Goal: Task Accomplishment & Management: Use online tool/utility

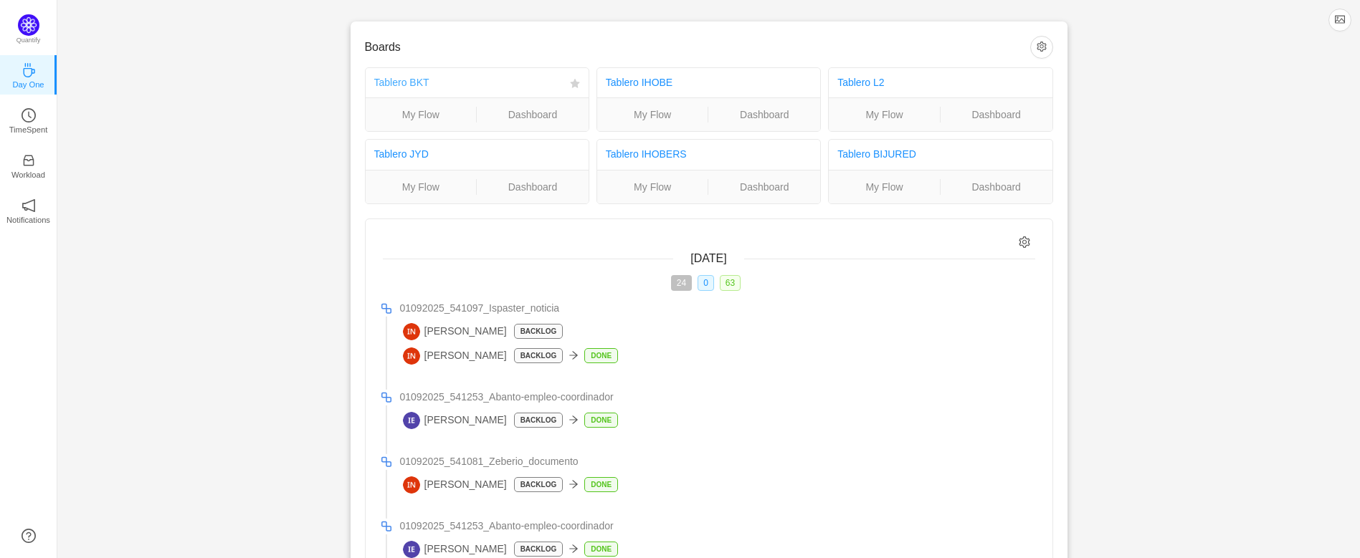
click at [393, 79] on link "Tablero BKT" at bounding box center [401, 82] width 55 height 11
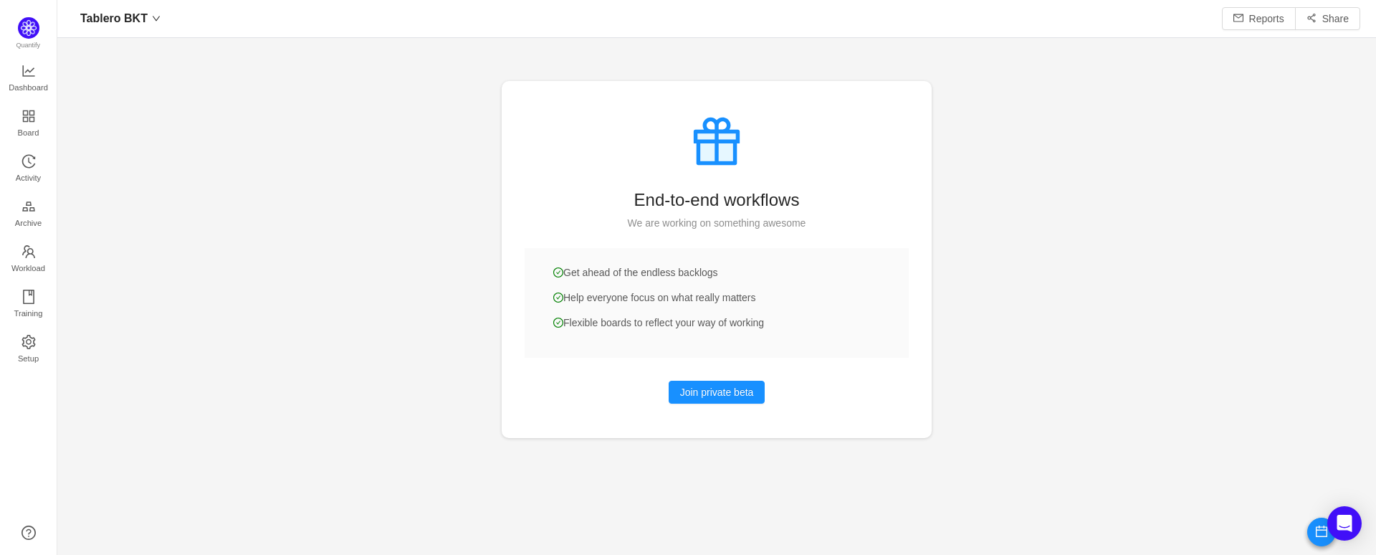
scroll to position [522, 1269]
click at [34, 250] on icon "icon: team" at bounding box center [29, 251] width 14 height 14
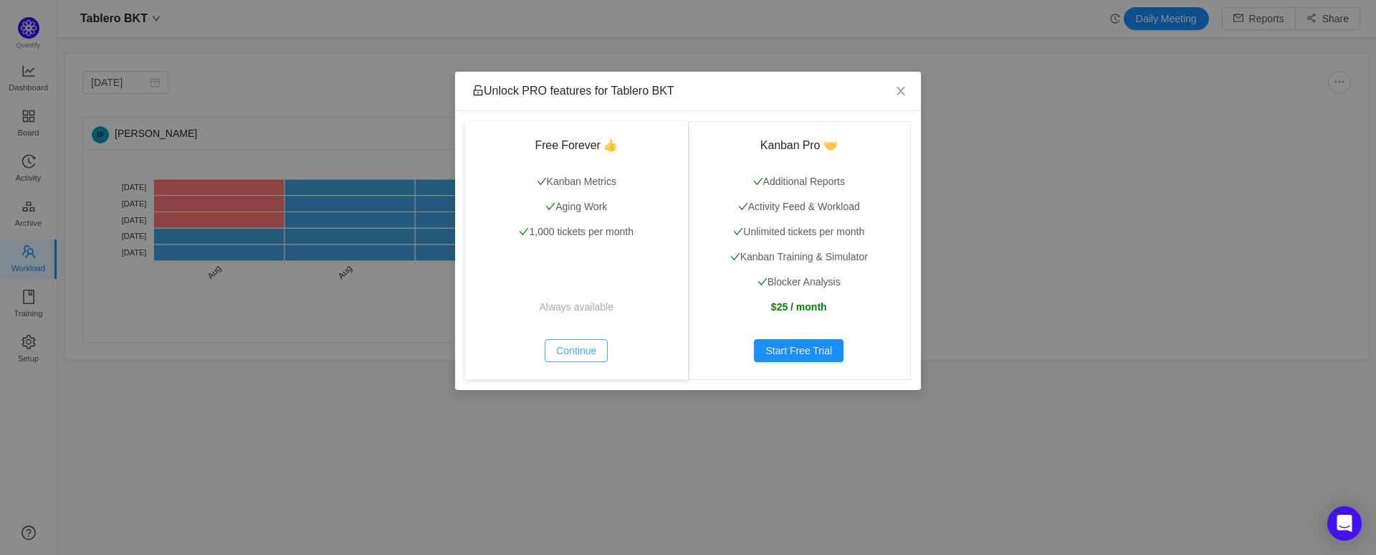
click at [586, 352] on button "Continue" at bounding box center [576, 350] width 63 height 23
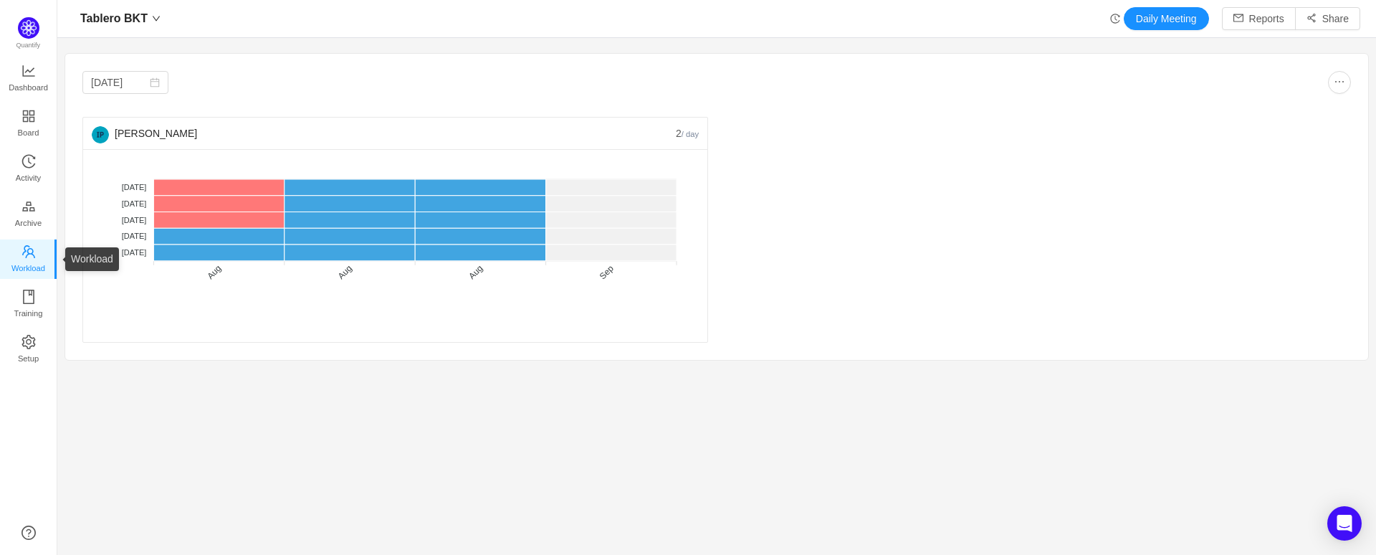
click at [32, 250] on icon "icon: team" at bounding box center [29, 251] width 14 height 14
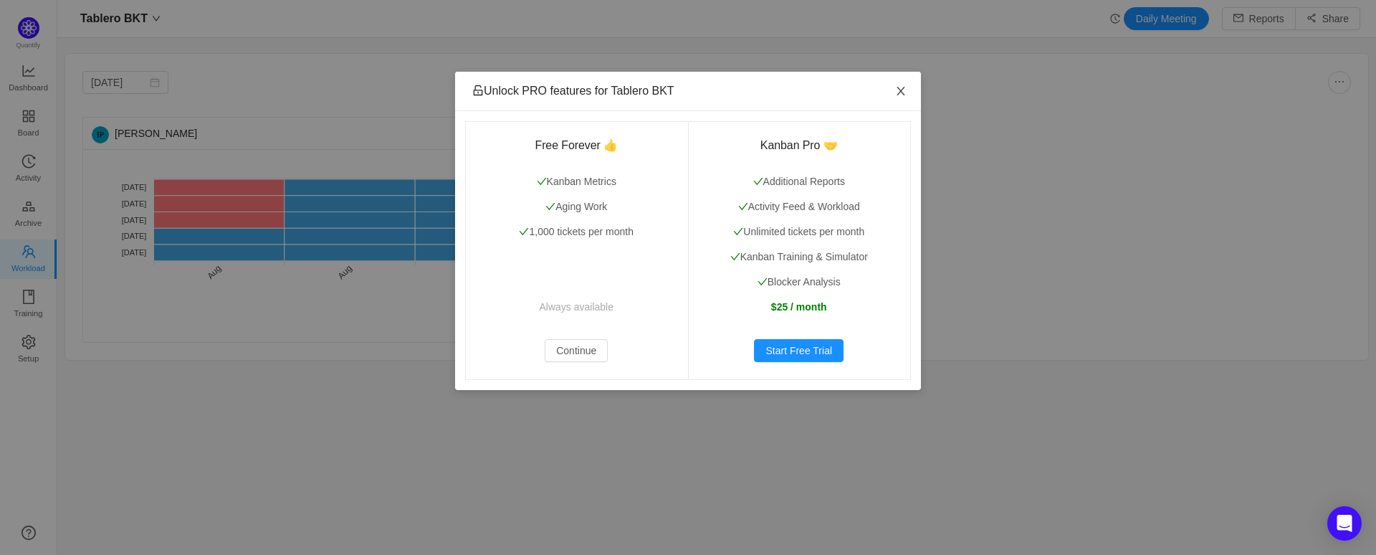
click at [898, 90] on icon "icon: close" at bounding box center [900, 90] width 11 height 11
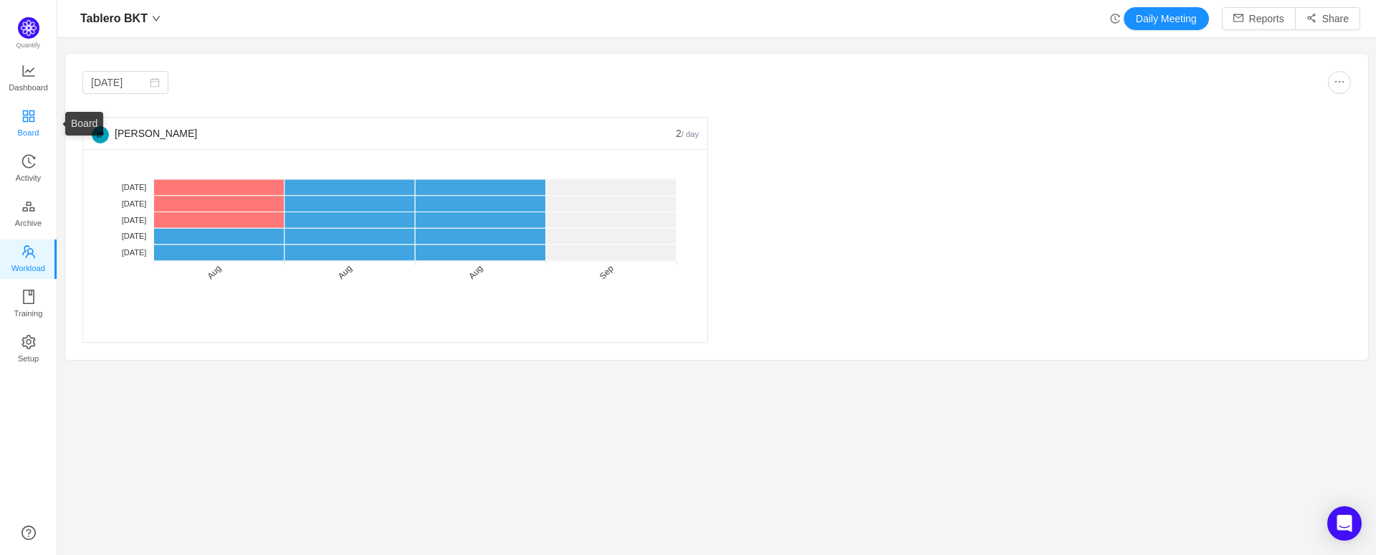
click at [22, 112] on icon "icon: appstore" at bounding box center [29, 116] width 14 height 14
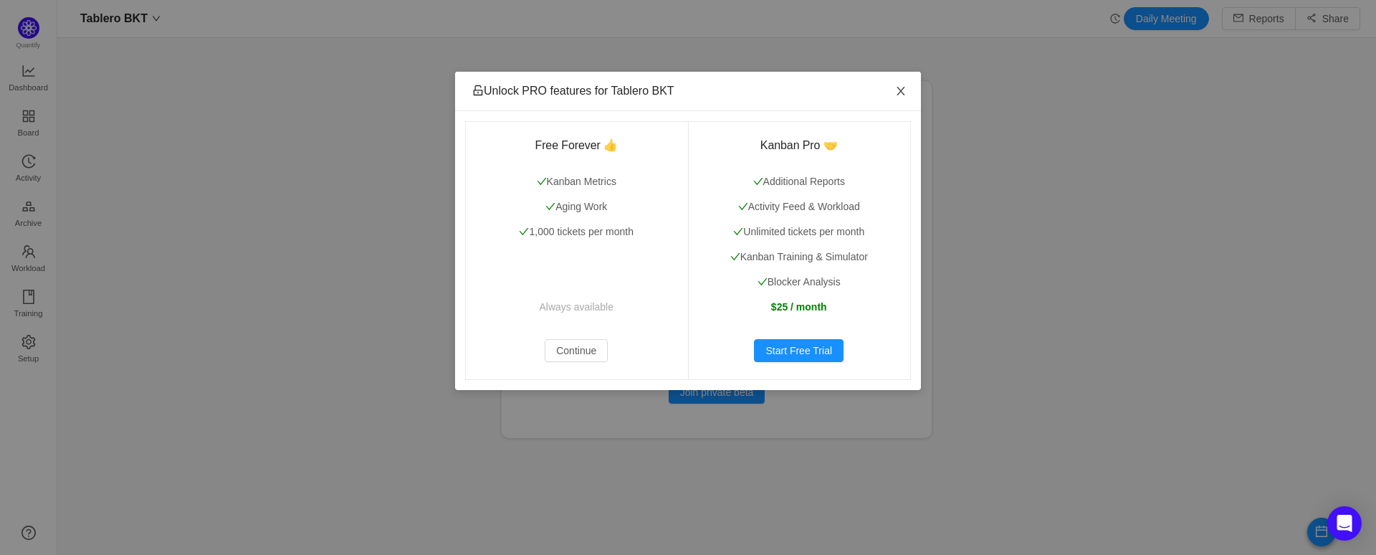
click at [900, 88] on icon "icon: close" at bounding box center [900, 90] width 11 height 11
